Goal: Task Accomplishment & Management: Complete application form

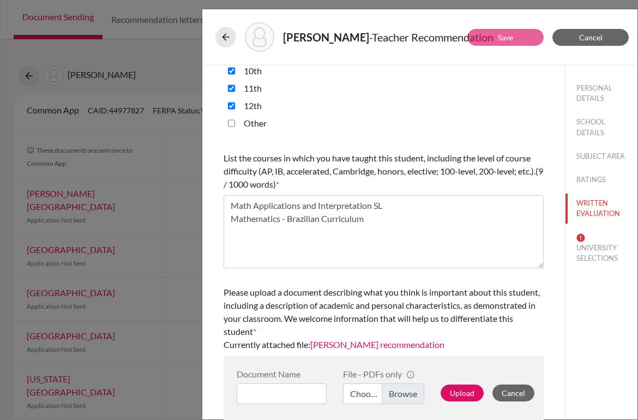
scroll to position [322, 0]
click at [583, 249] on button "UNIVERSITY SELECTIONS" at bounding box center [601, 248] width 72 height 40
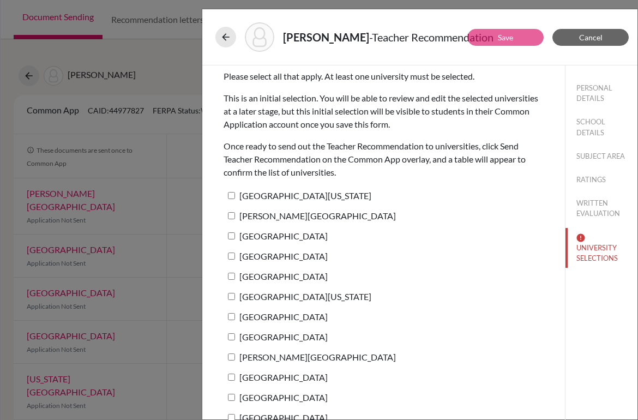
click at [275, 191] on label "[GEOGRAPHIC_DATA][US_STATE]" at bounding box center [297, 196] width 148 height 16
click at [235, 192] on input "[GEOGRAPHIC_DATA][US_STATE]" at bounding box center [231, 195] width 7 height 7
checkbox input "true"
click at [511, 37] on link "Save" at bounding box center [505, 37] width 15 height 9
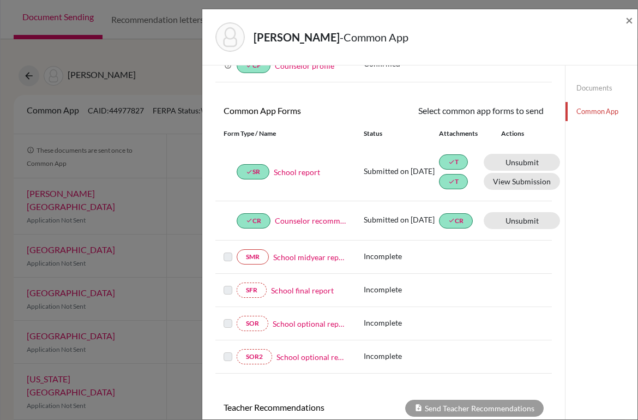
scroll to position [278, 0]
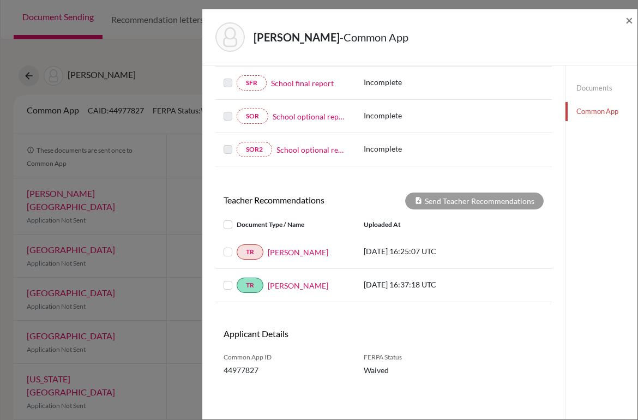
click at [237, 279] on label at bounding box center [237, 279] width 0 height 0
click at [0, 0] on input "checkbox" at bounding box center [0, 0] width 0 height 0
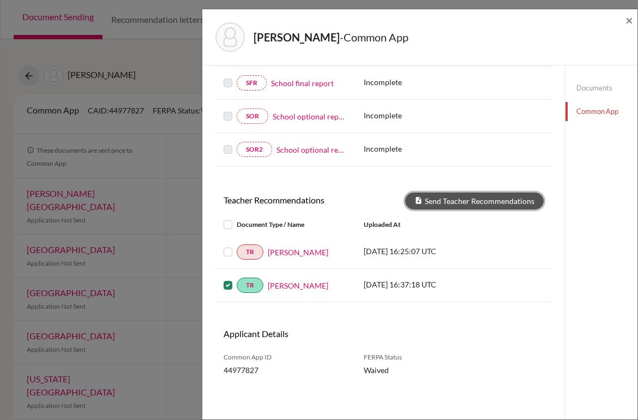
click at [478, 203] on button "Send Teacher Recommendations" at bounding box center [474, 200] width 138 height 17
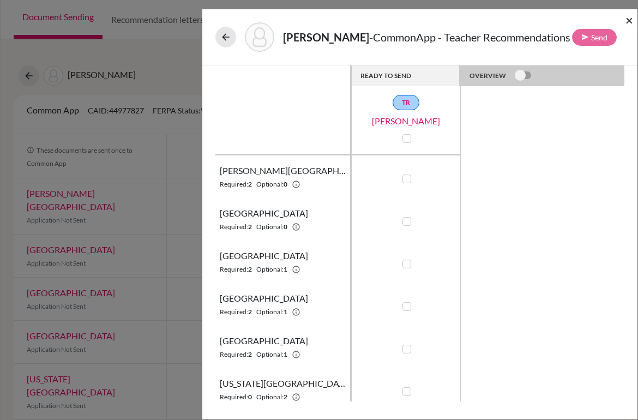
click at [630, 22] on span "×" at bounding box center [629, 20] width 8 height 16
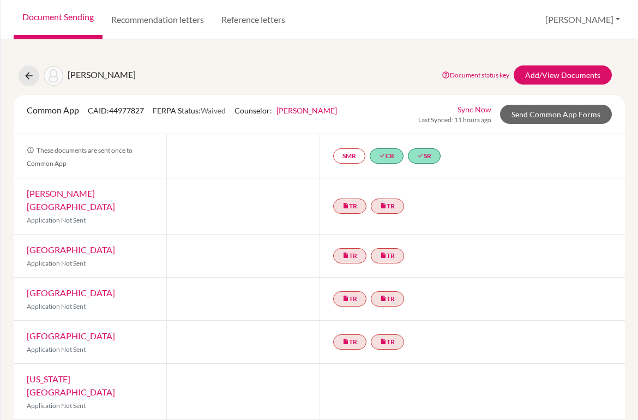
scroll to position [5, 0]
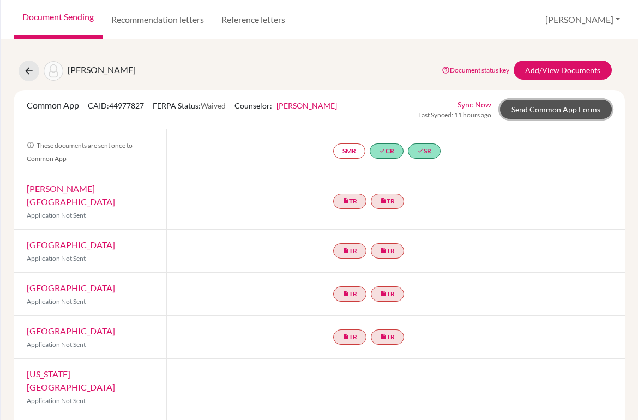
click at [551, 113] on link "Send Common App Forms" at bounding box center [556, 109] width 112 height 19
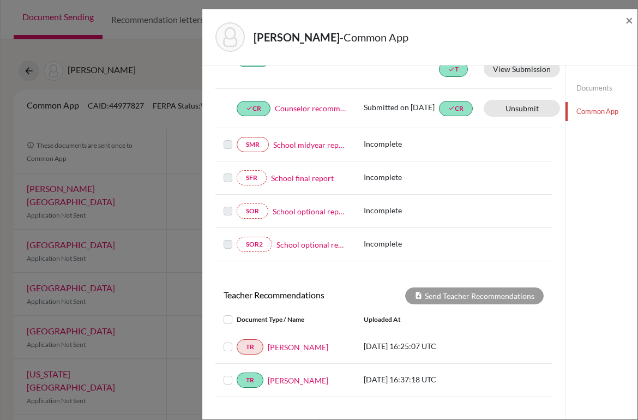
scroll to position [246, 0]
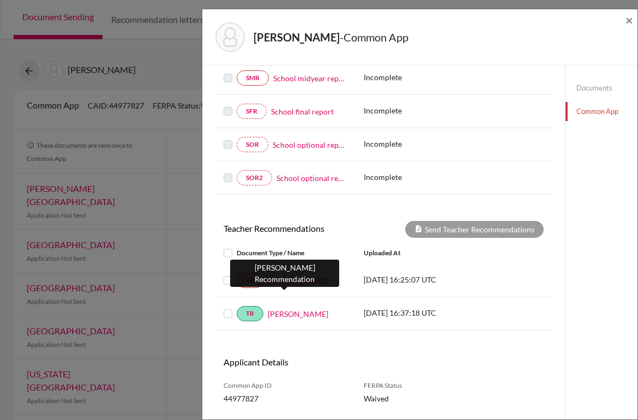
click at [282, 283] on link "[PERSON_NAME]" at bounding box center [298, 280] width 61 height 11
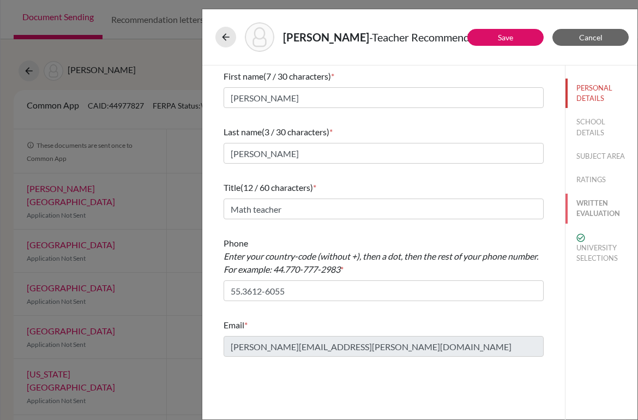
click at [596, 208] on button "WRITTEN EVALUATION" at bounding box center [601, 208] width 72 height 29
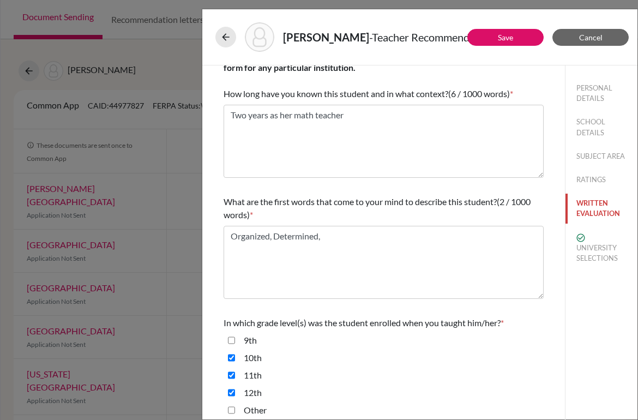
scroll to position [322, 0]
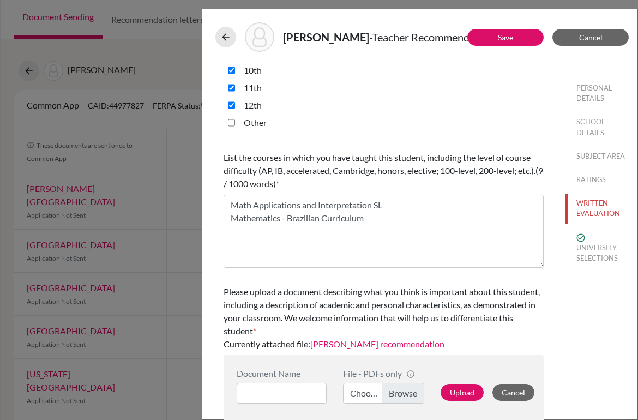
click at [395, 344] on link "[PERSON_NAME] recommendation" at bounding box center [377, 344] width 134 height 10
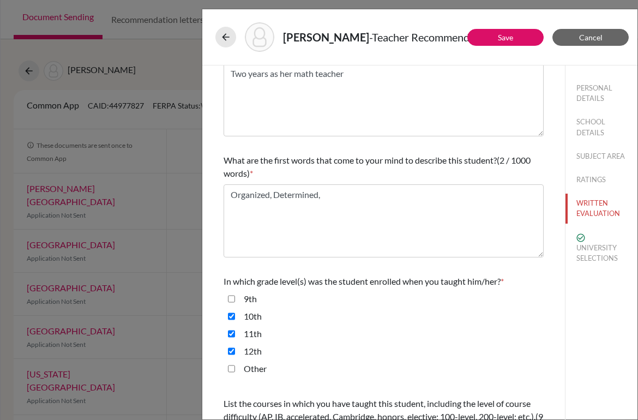
scroll to position [43, 0]
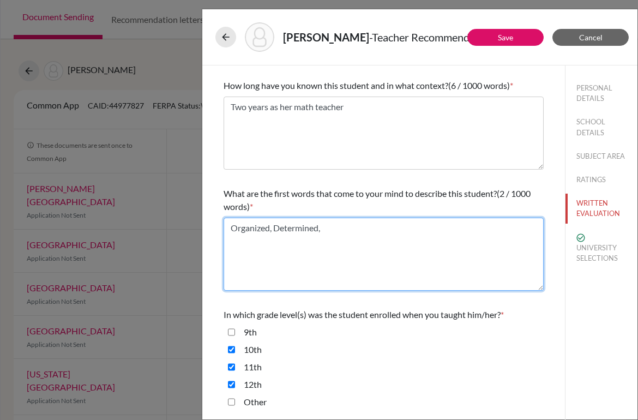
click at [341, 229] on textarea "Organized, Determined," at bounding box center [383, 253] width 320 height 73
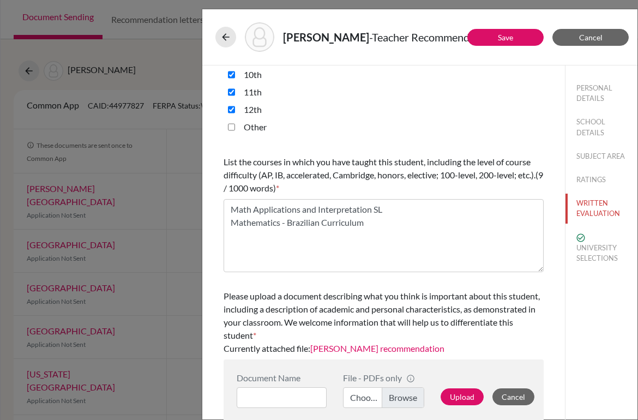
scroll to position [322, 0]
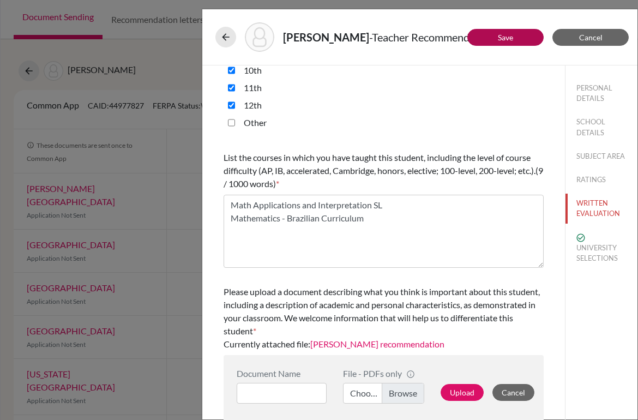
type textarea "Organized, Determined, Focused, Collaborative, Calm, Leader"
click at [499, 39] on link "Save" at bounding box center [505, 37] width 15 height 9
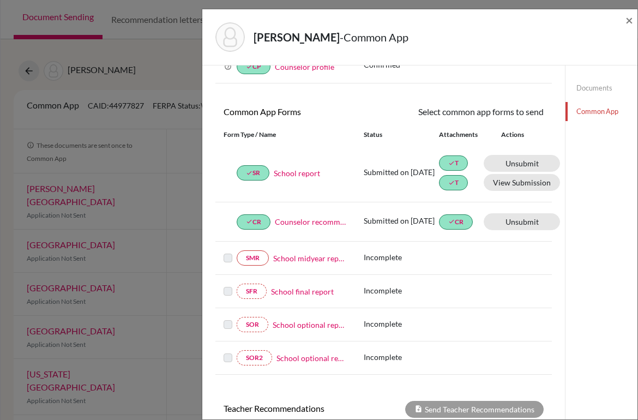
scroll to position [278, 0]
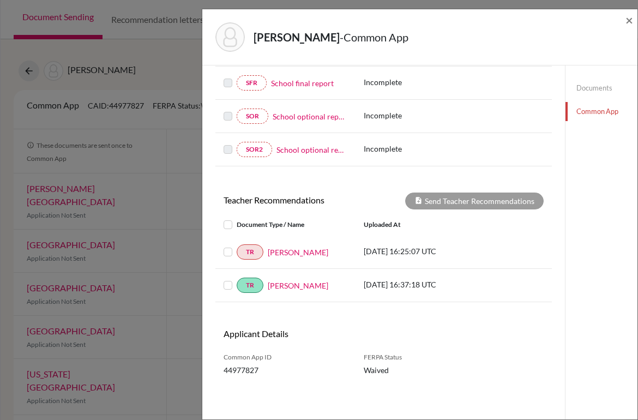
click at [237, 245] on label at bounding box center [237, 245] width 0 height 0
click at [0, 0] on input "checkbox" at bounding box center [0, 0] width 0 height 0
click at [463, 210] on div "Teacher Recommendations Send Teacher Recommendations Document Type / Name Uploa…" at bounding box center [383, 247] width 336 height 110
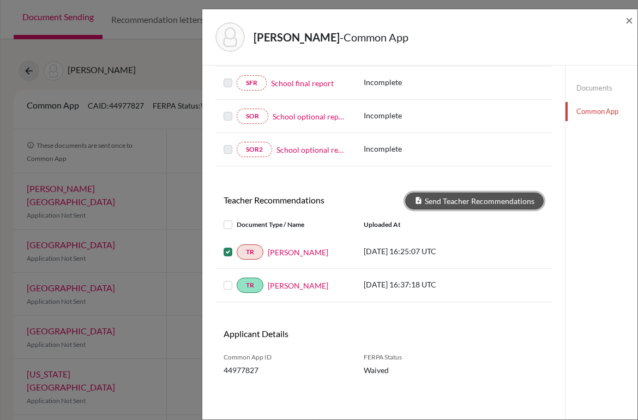
click at [470, 200] on button "Send Teacher Recommendations" at bounding box center [474, 200] width 138 height 17
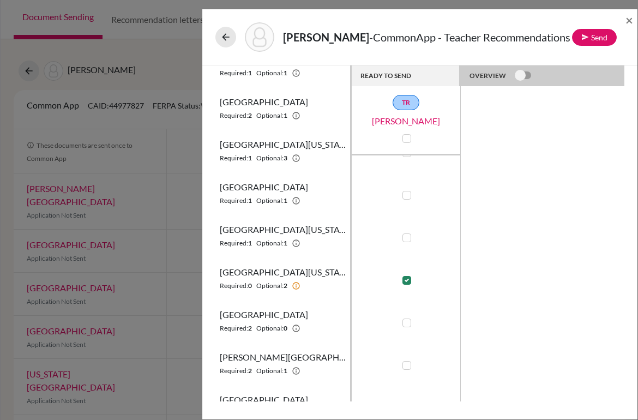
scroll to position [562, 0]
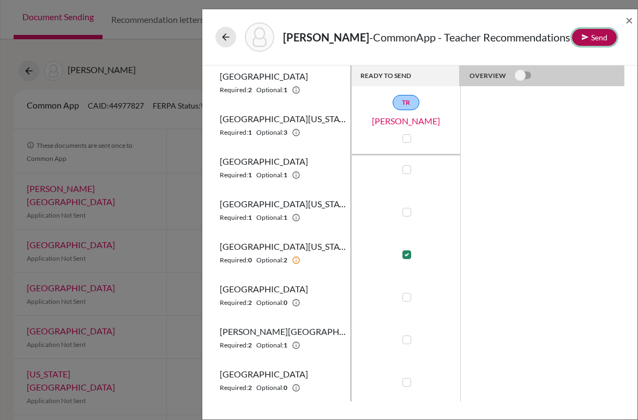
click at [601, 36] on button "Send" at bounding box center [594, 37] width 45 height 17
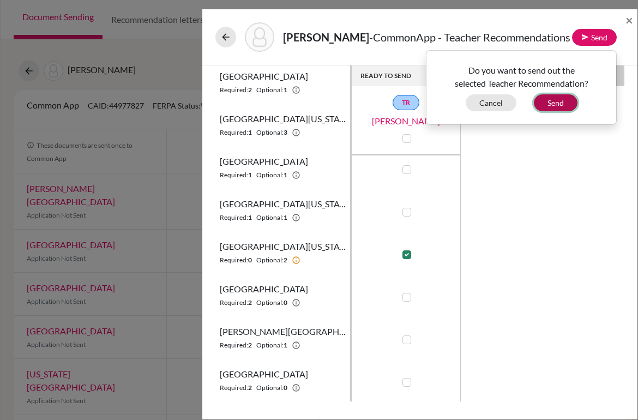
click at [564, 96] on button "Send" at bounding box center [556, 102] width 44 height 17
